Goal: Navigation & Orientation: Find specific page/section

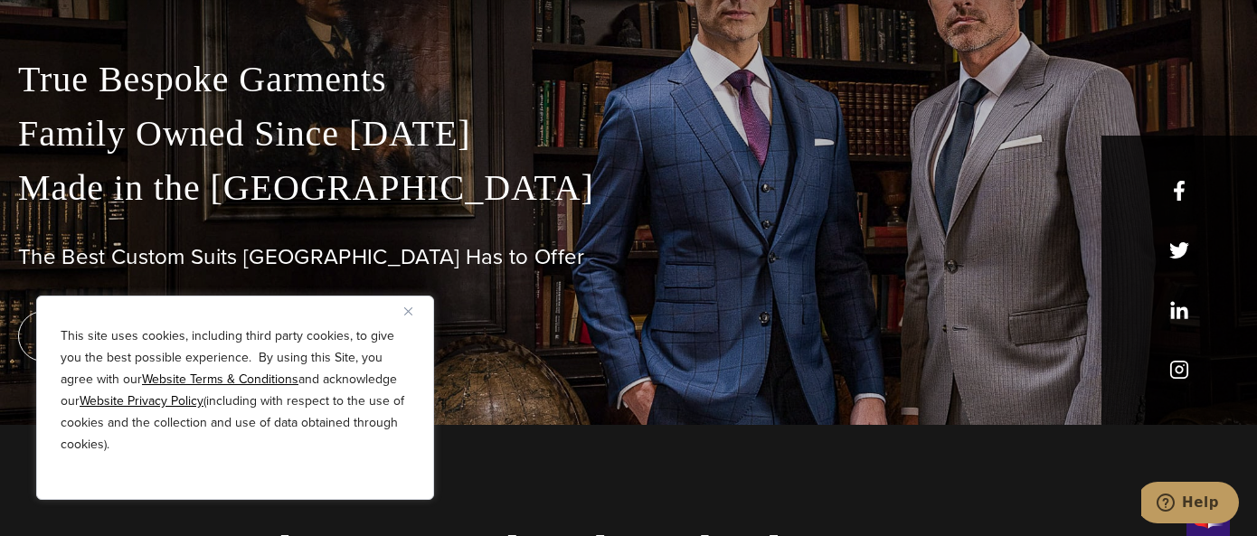
scroll to position [120, 0]
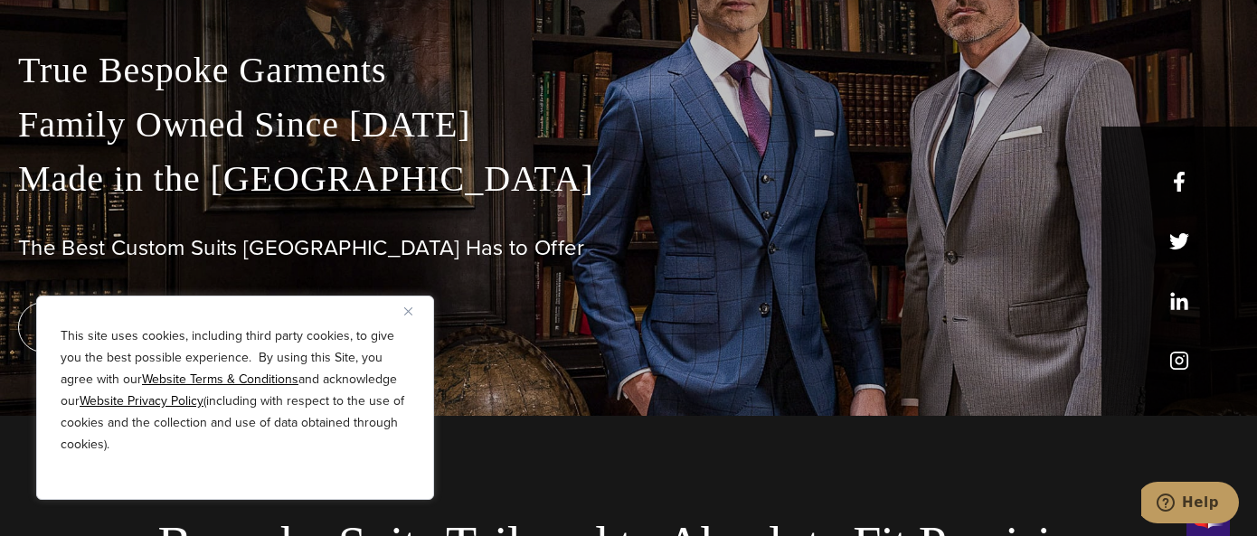
click at [407, 305] on button "Close" at bounding box center [415, 311] width 22 height 22
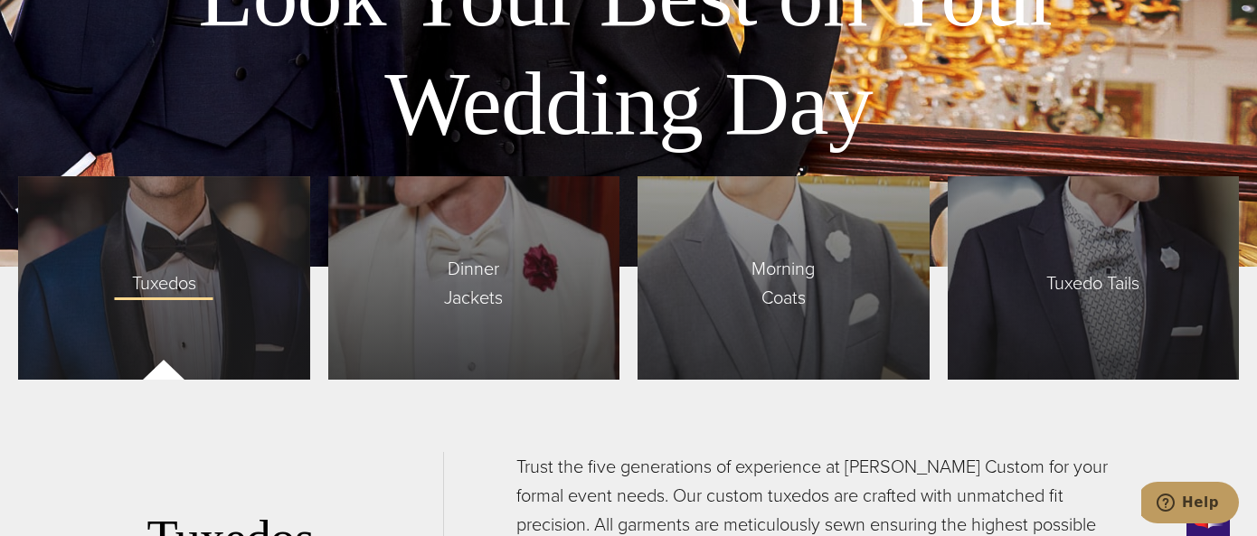
scroll to position [4089, 0]
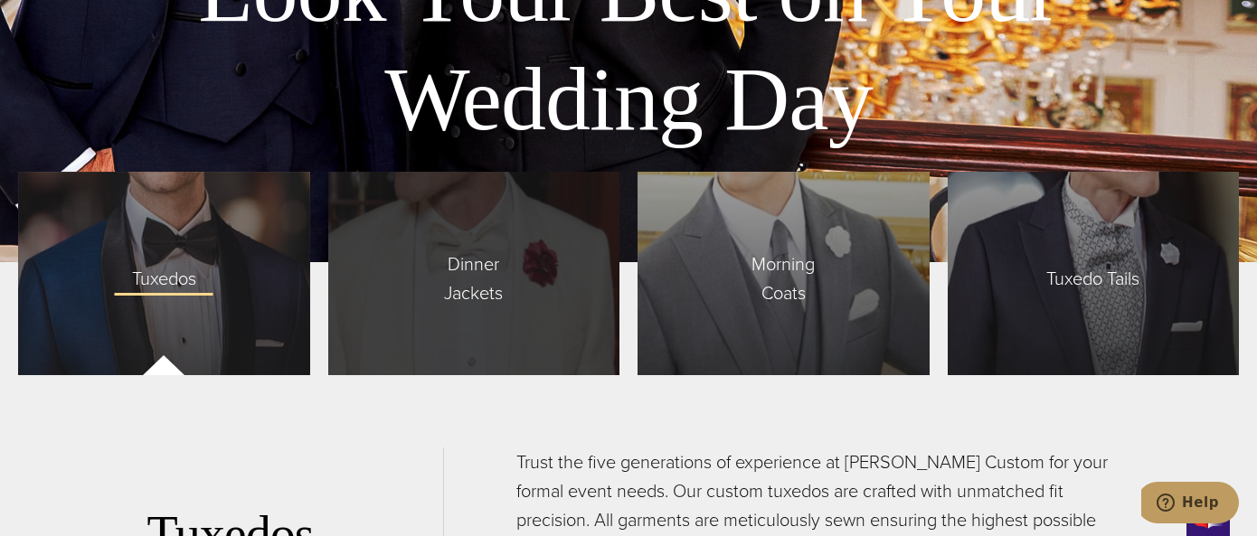
click at [418, 298] on span "Dinner Jackets" at bounding box center [474, 274] width 146 height 67
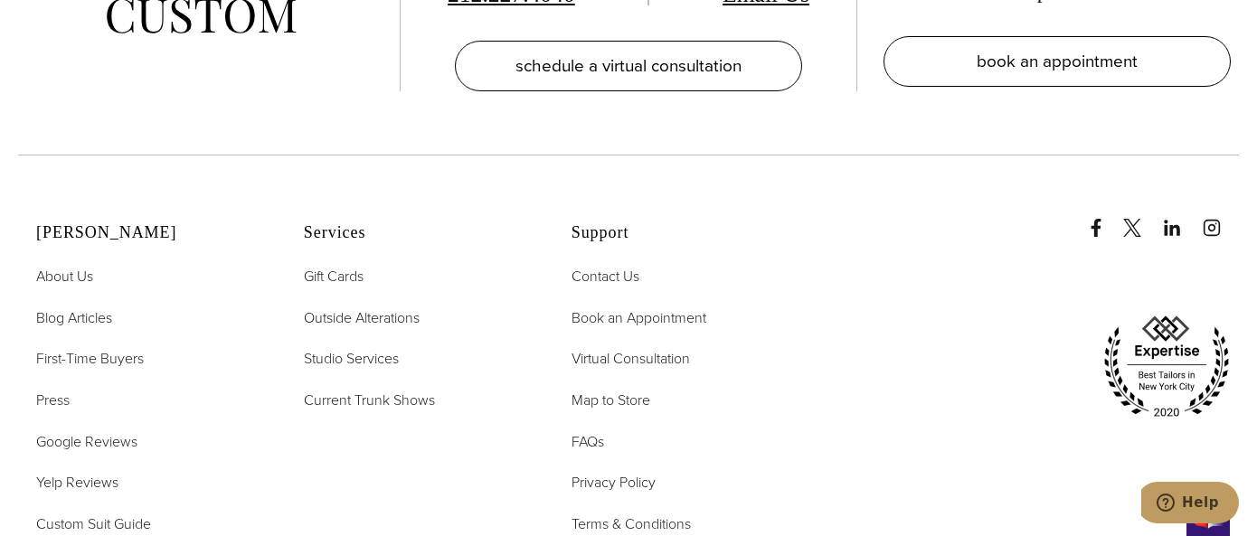
scroll to position [8707, 0]
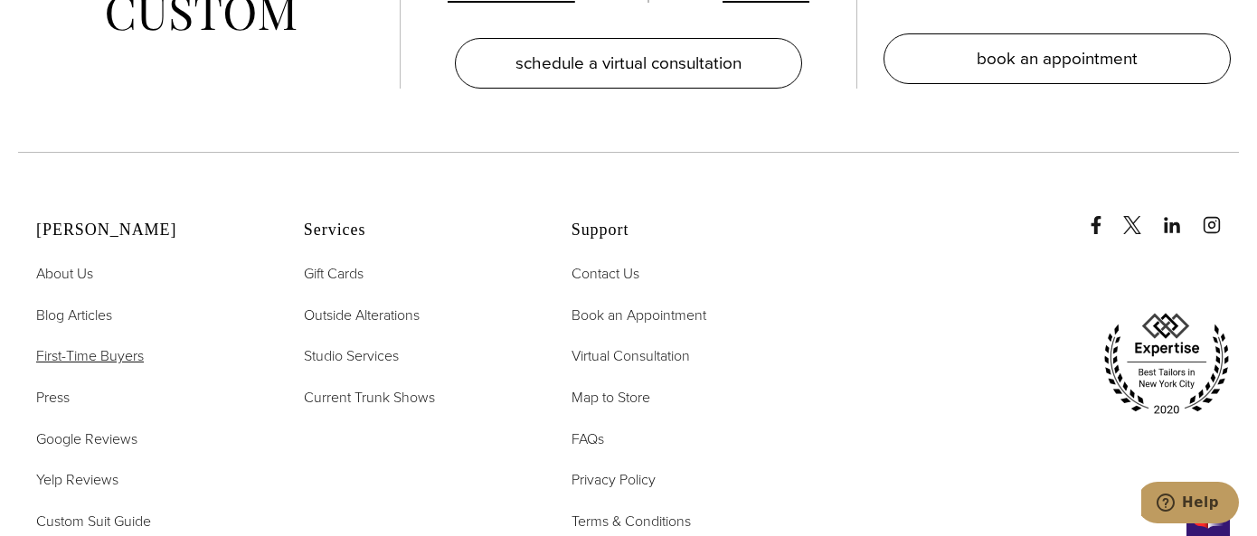
click at [100, 345] on span "First-Time Buyers" at bounding box center [90, 355] width 108 height 21
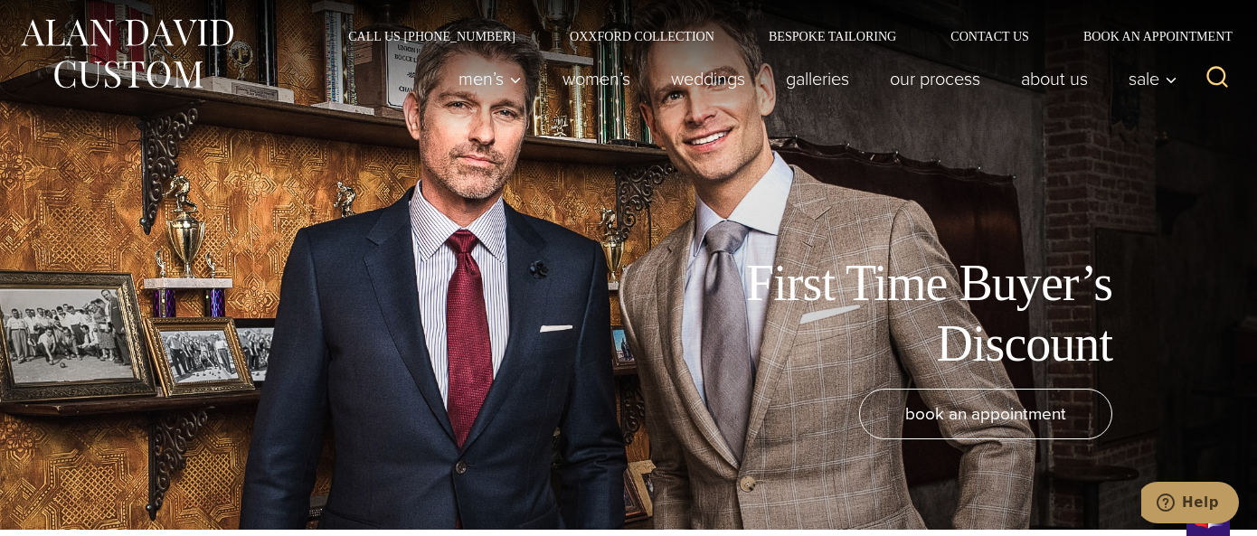
scroll to position [8, 0]
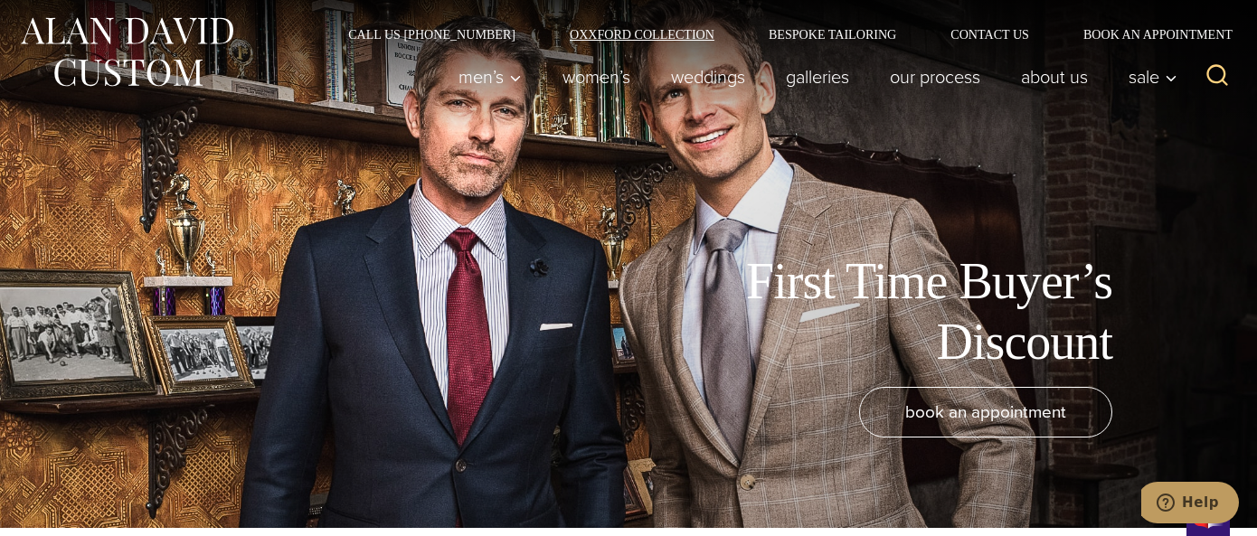
click at [642, 35] on link "Oxxford Collection" at bounding box center [642, 34] width 199 height 13
